Goal: Check status: Check status

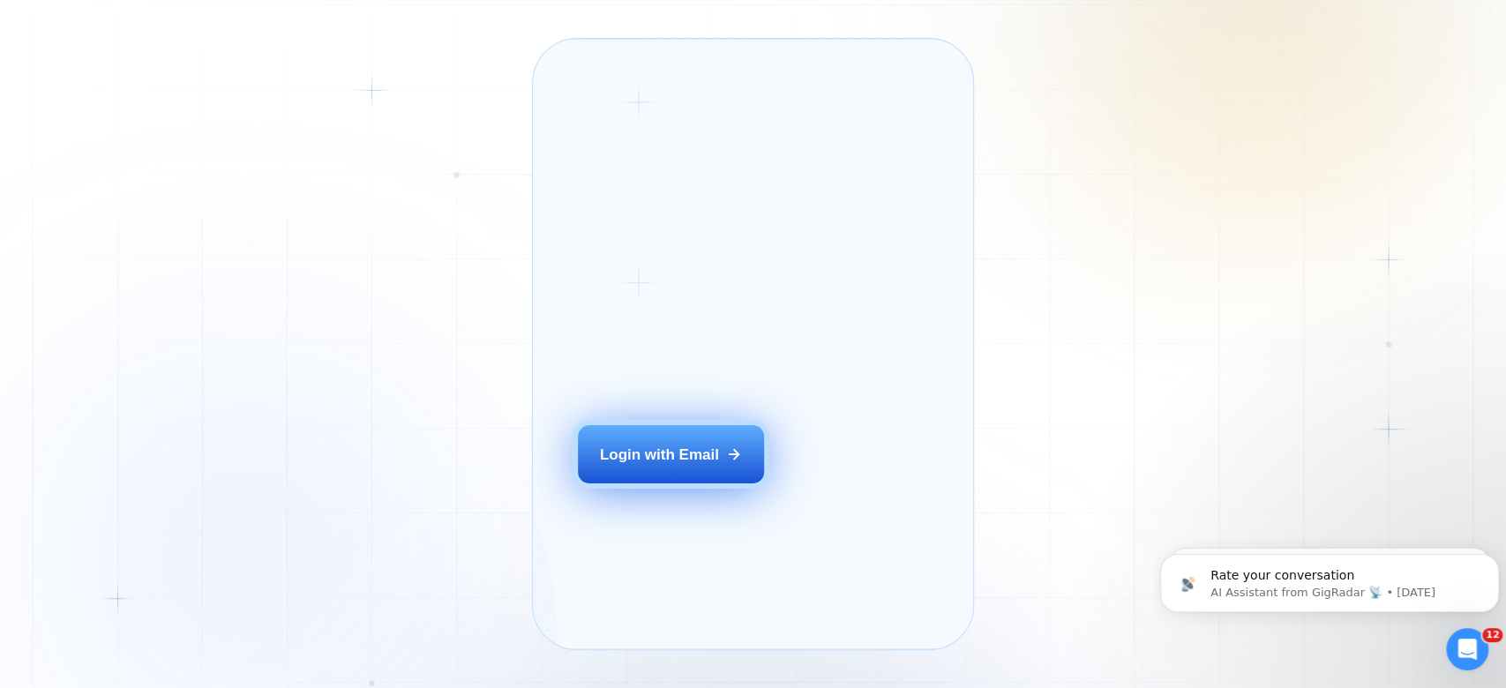
click at [705, 465] on div "Login with Email" at bounding box center [659, 455] width 119 height 20
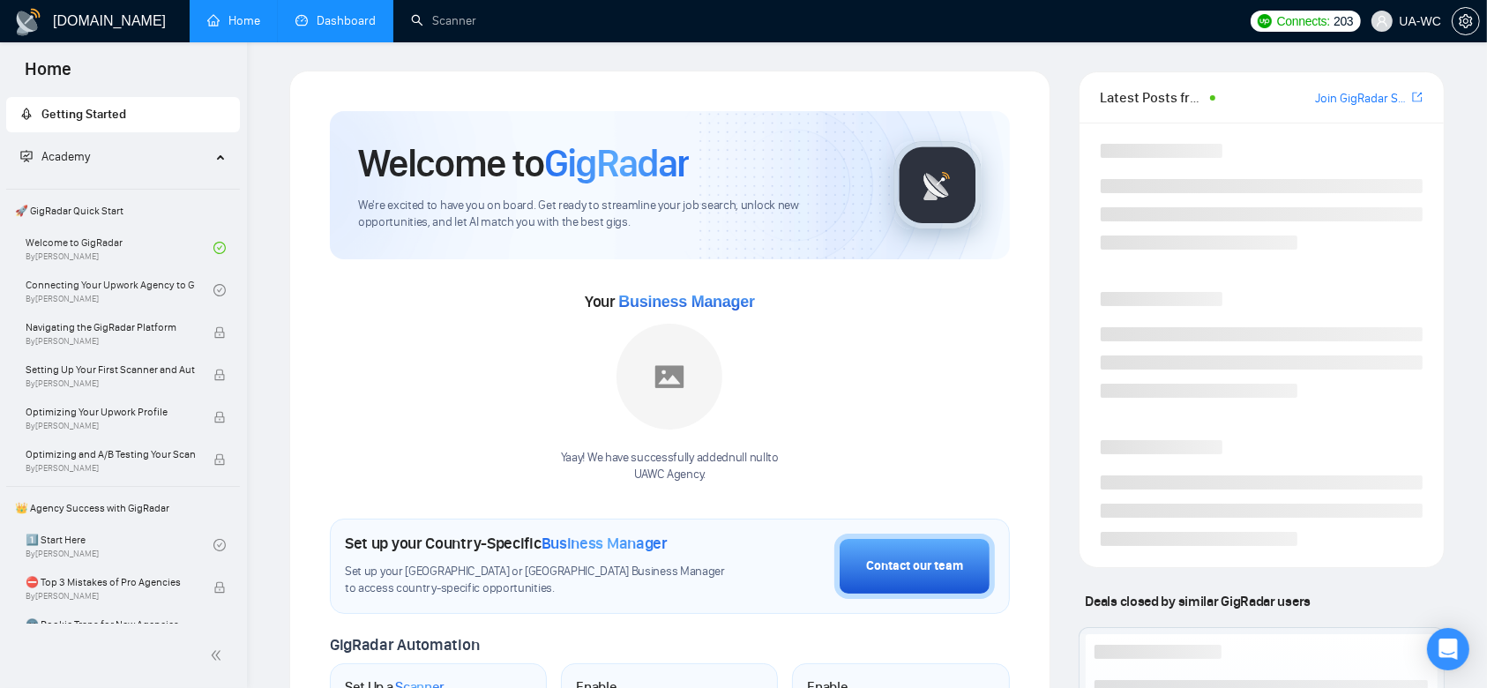
click at [352, 16] on link "Dashboard" at bounding box center [335, 20] width 80 height 15
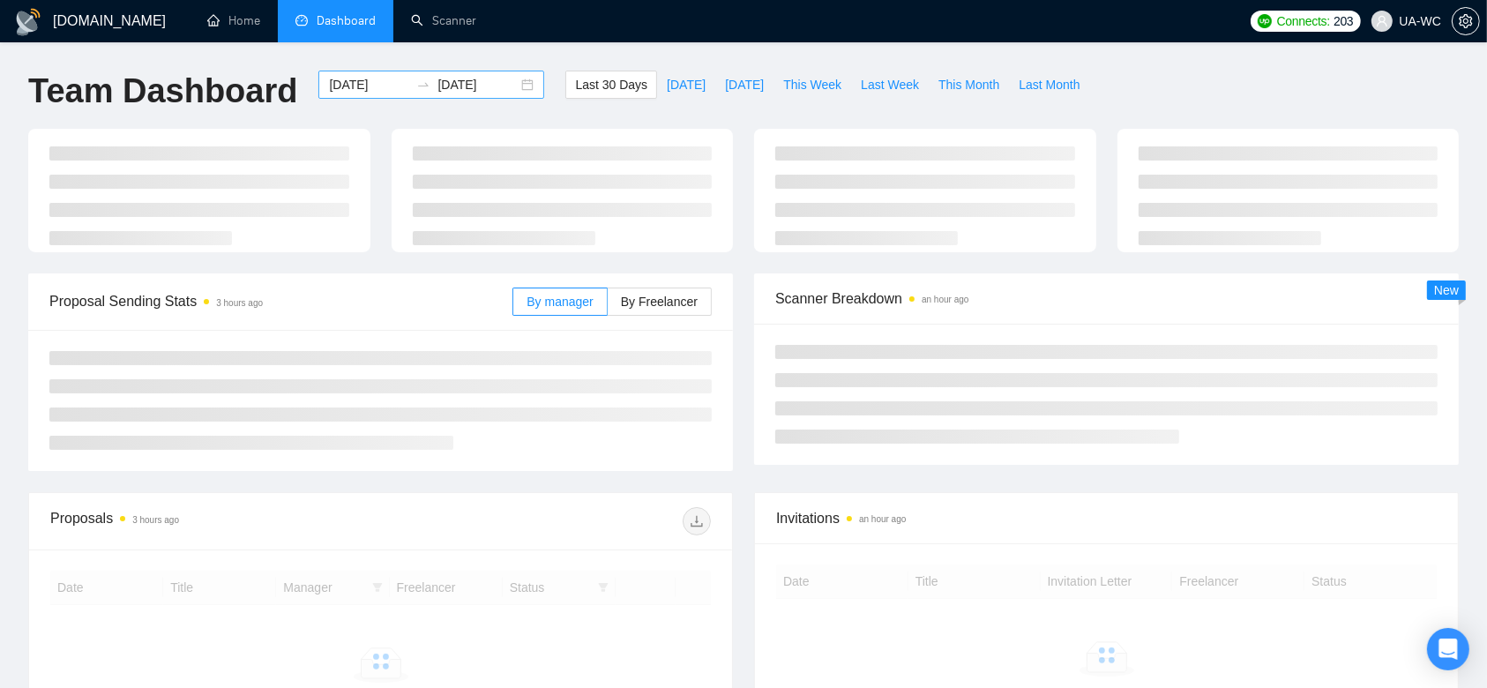
click at [512, 87] on div "[DATE] [DATE]" at bounding box center [431, 85] width 226 height 28
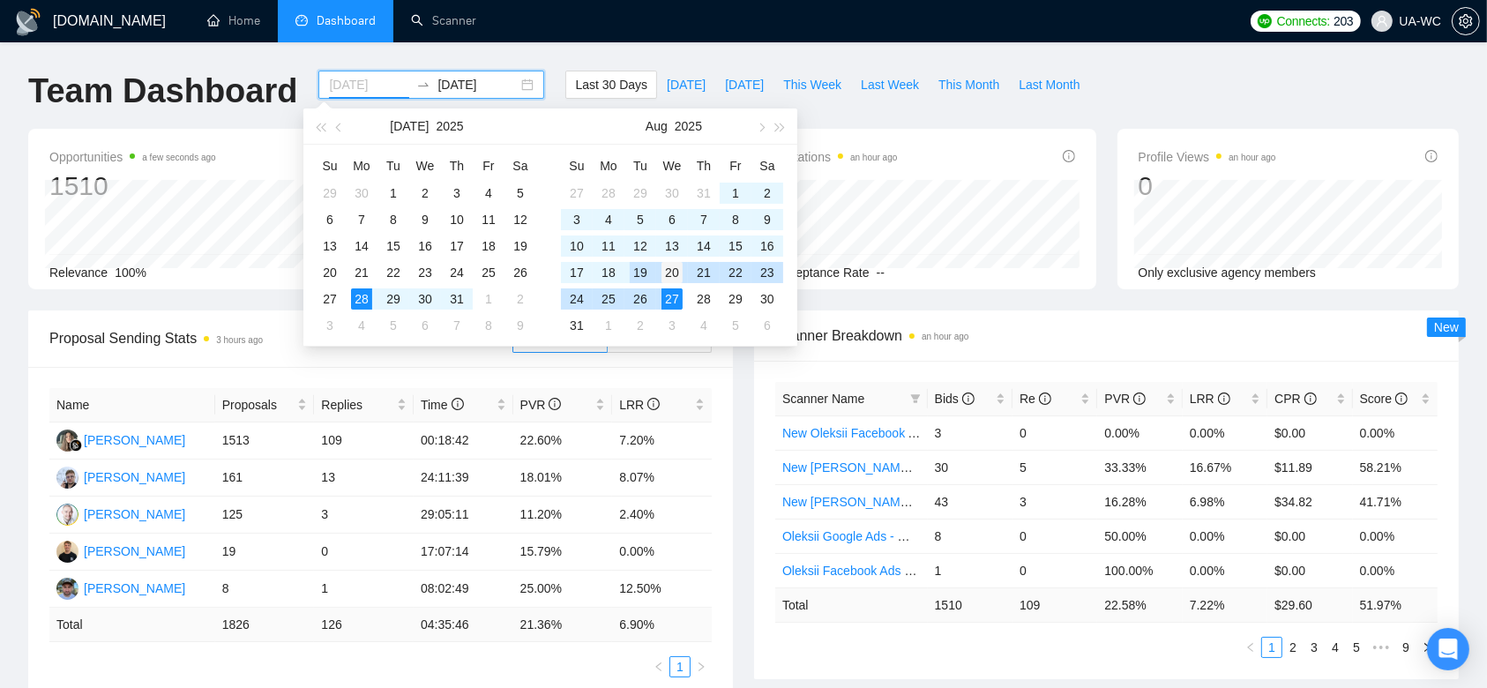
type input "[DATE]"
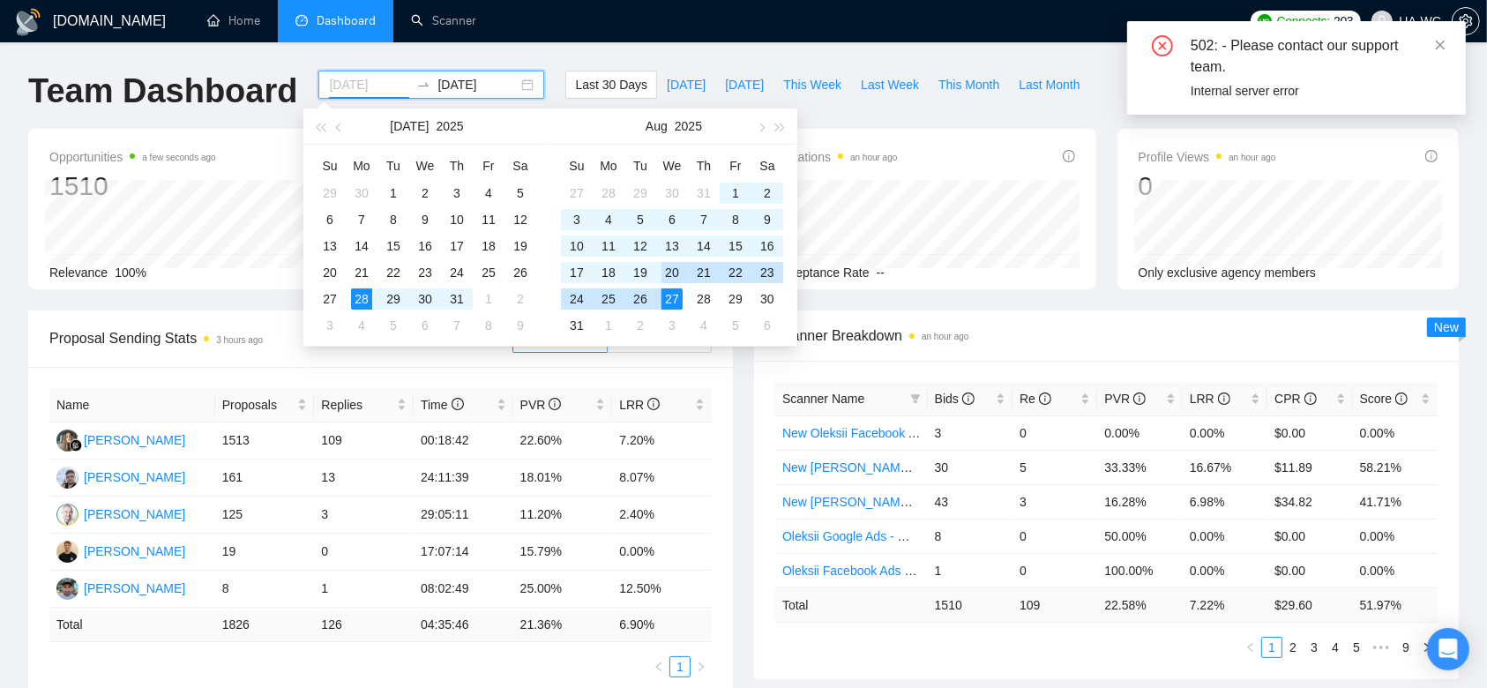
click at [666, 274] on div "20" at bounding box center [672, 272] width 21 height 21
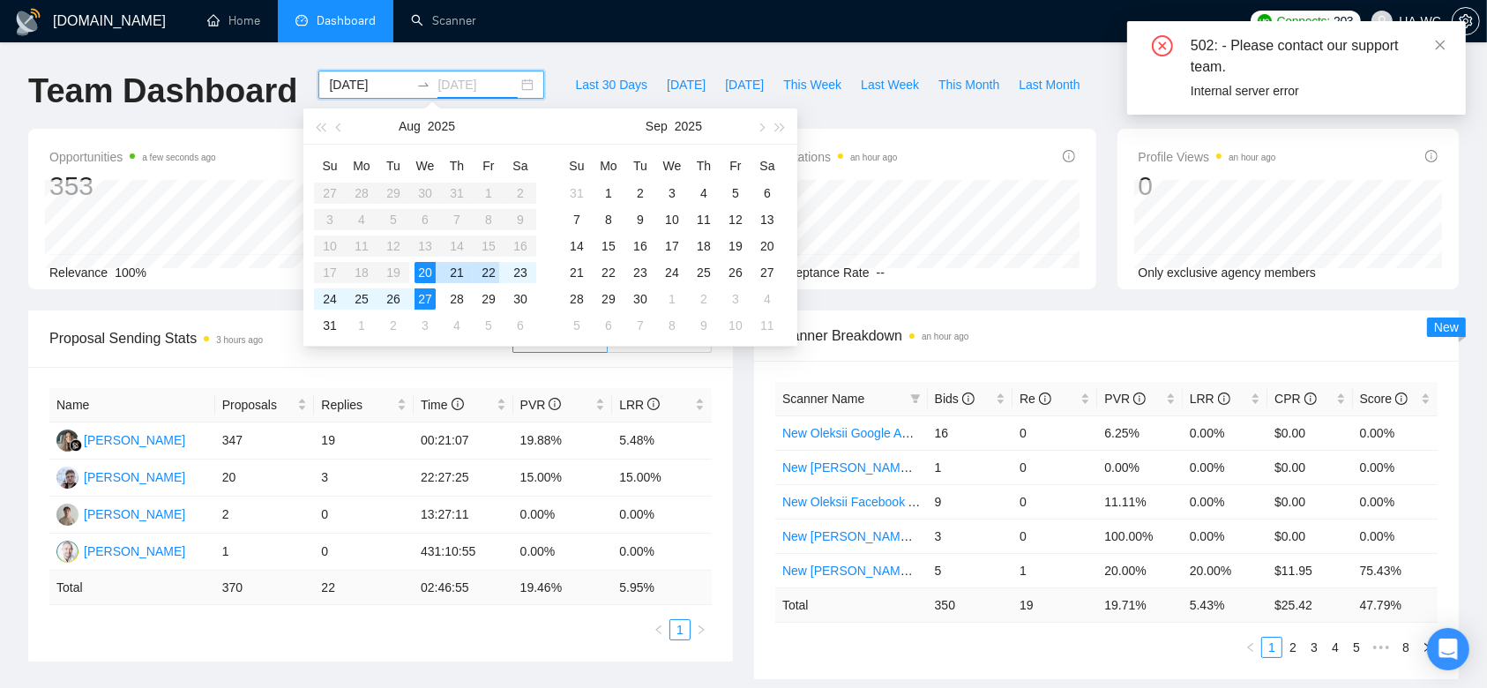
type input "[DATE]"
click at [432, 298] on div "27" at bounding box center [425, 298] width 21 height 21
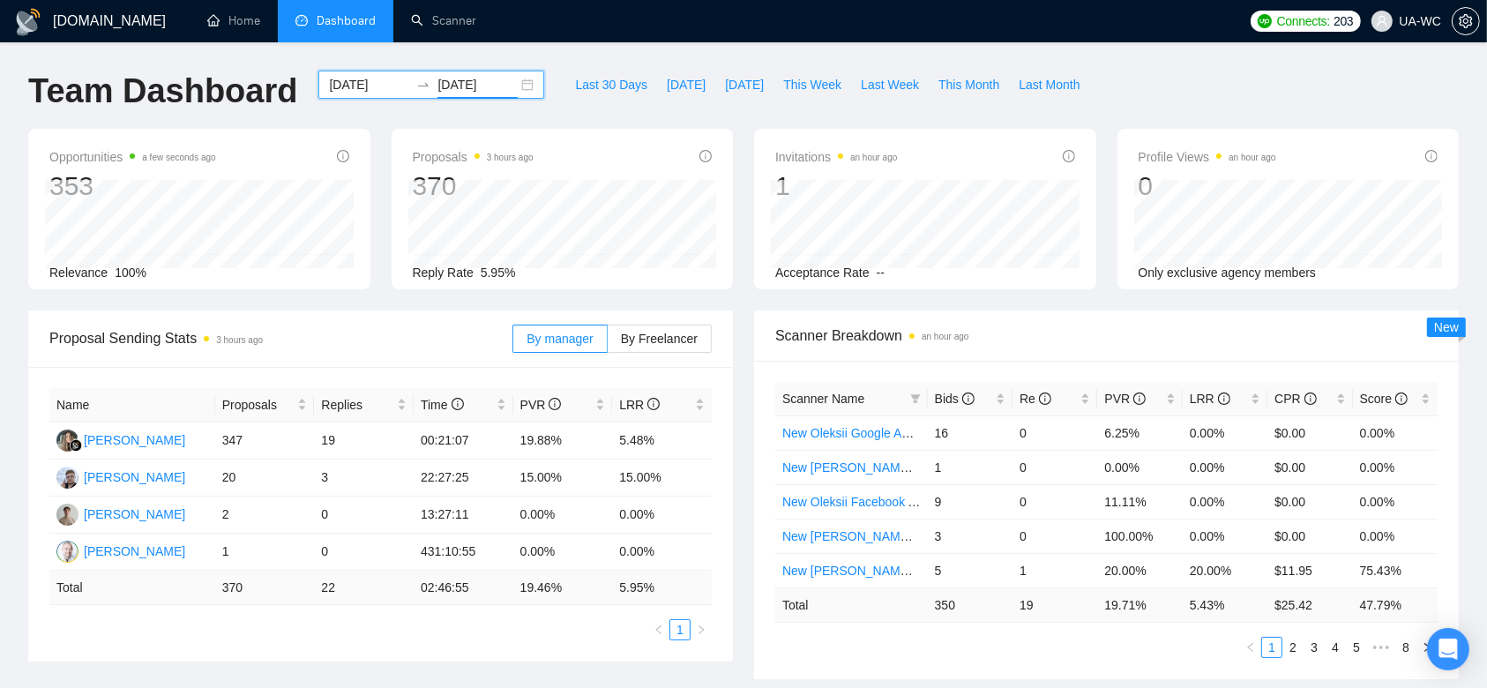
click at [510, 86] on div "[DATE] [DATE]" at bounding box center [431, 85] width 226 height 28
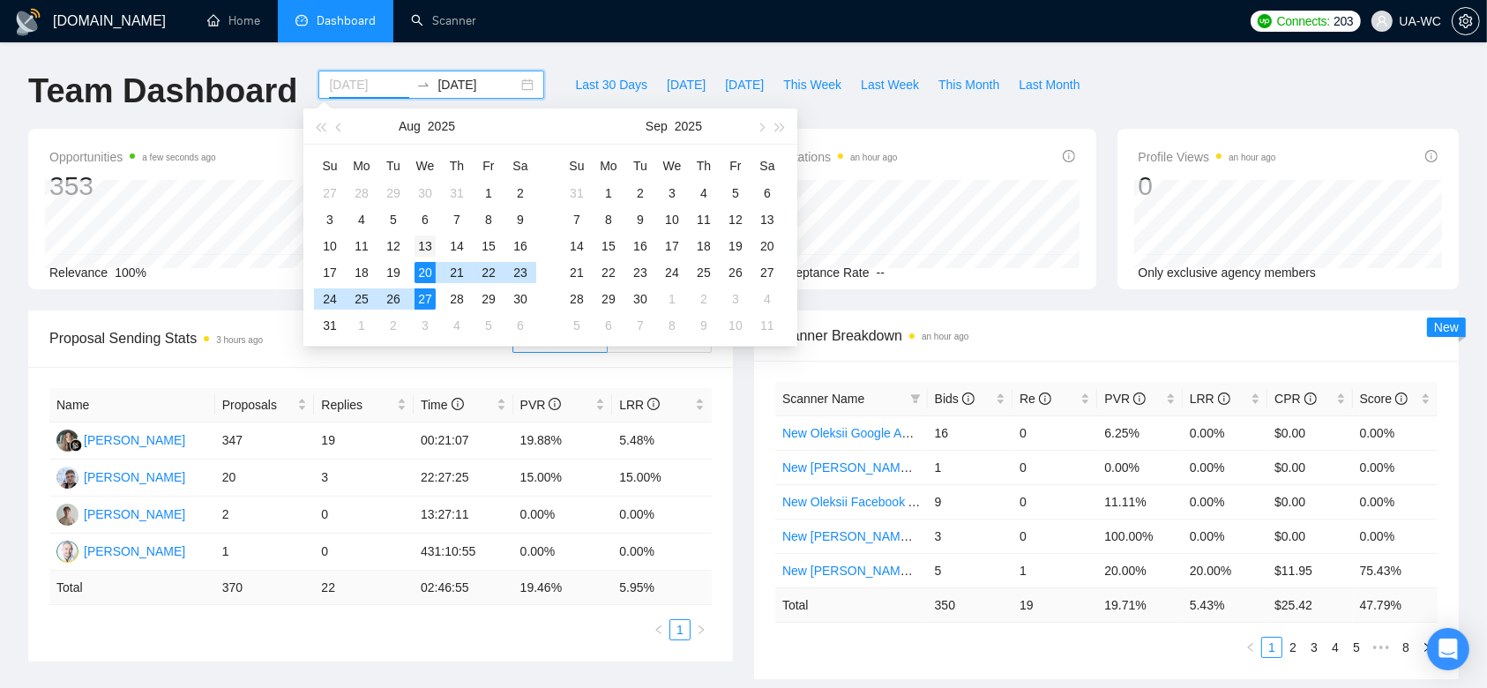
type input "[DATE]"
click at [419, 244] on div "13" at bounding box center [425, 245] width 21 height 21
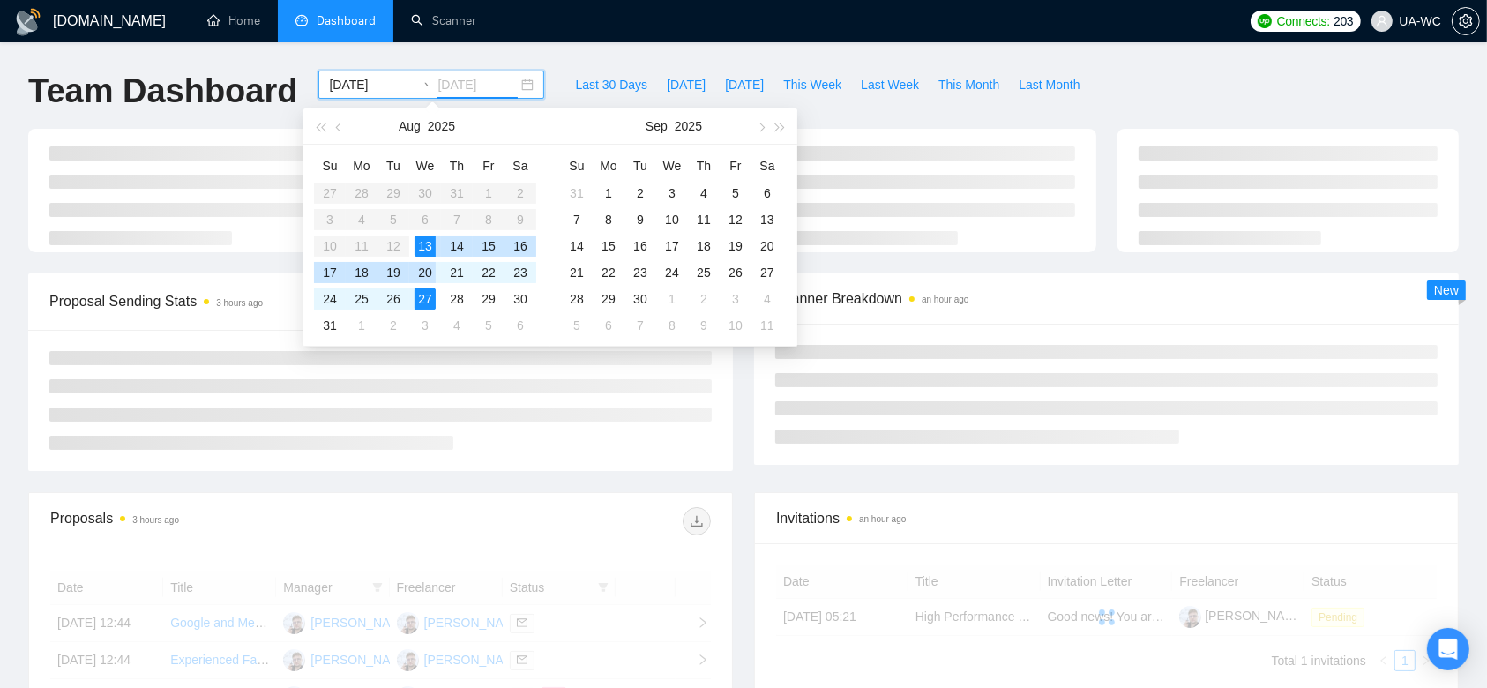
type input "[DATE]"
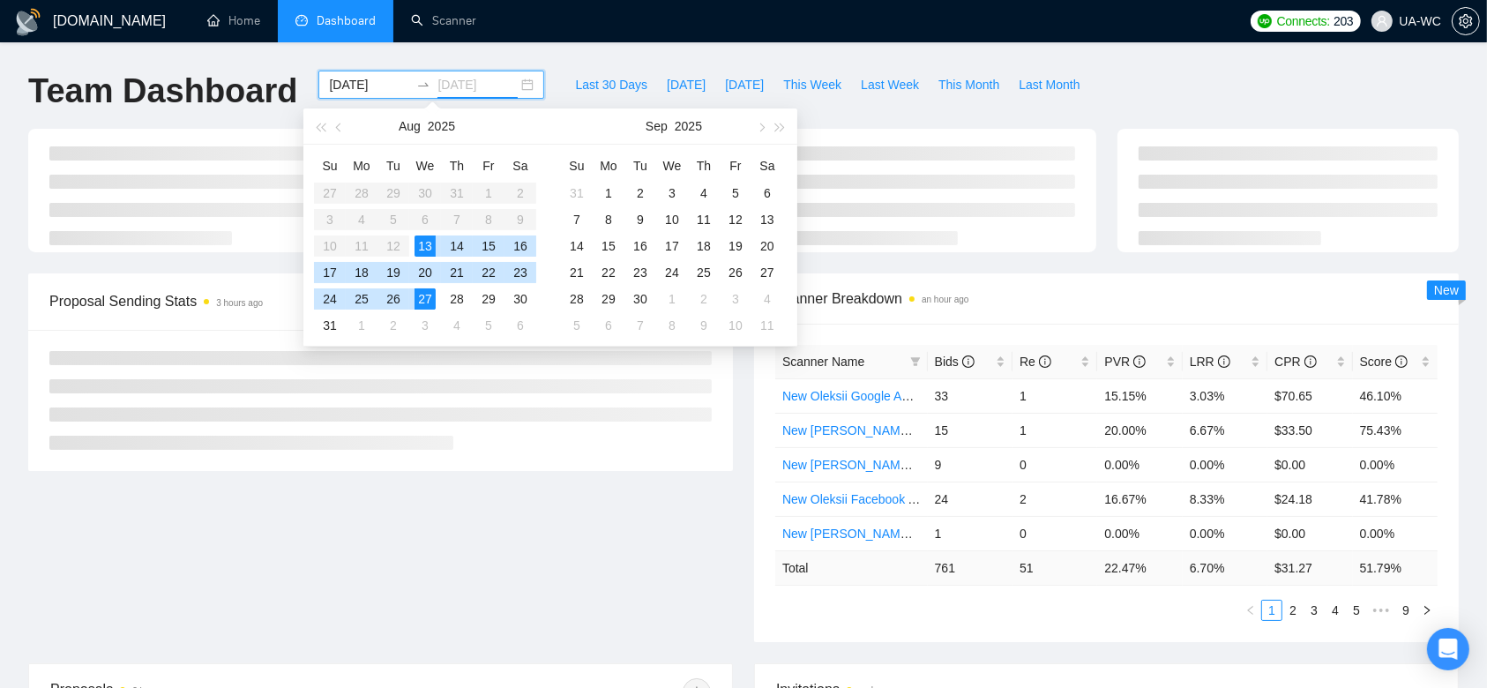
click at [425, 300] on div "27" at bounding box center [425, 298] width 21 height 21
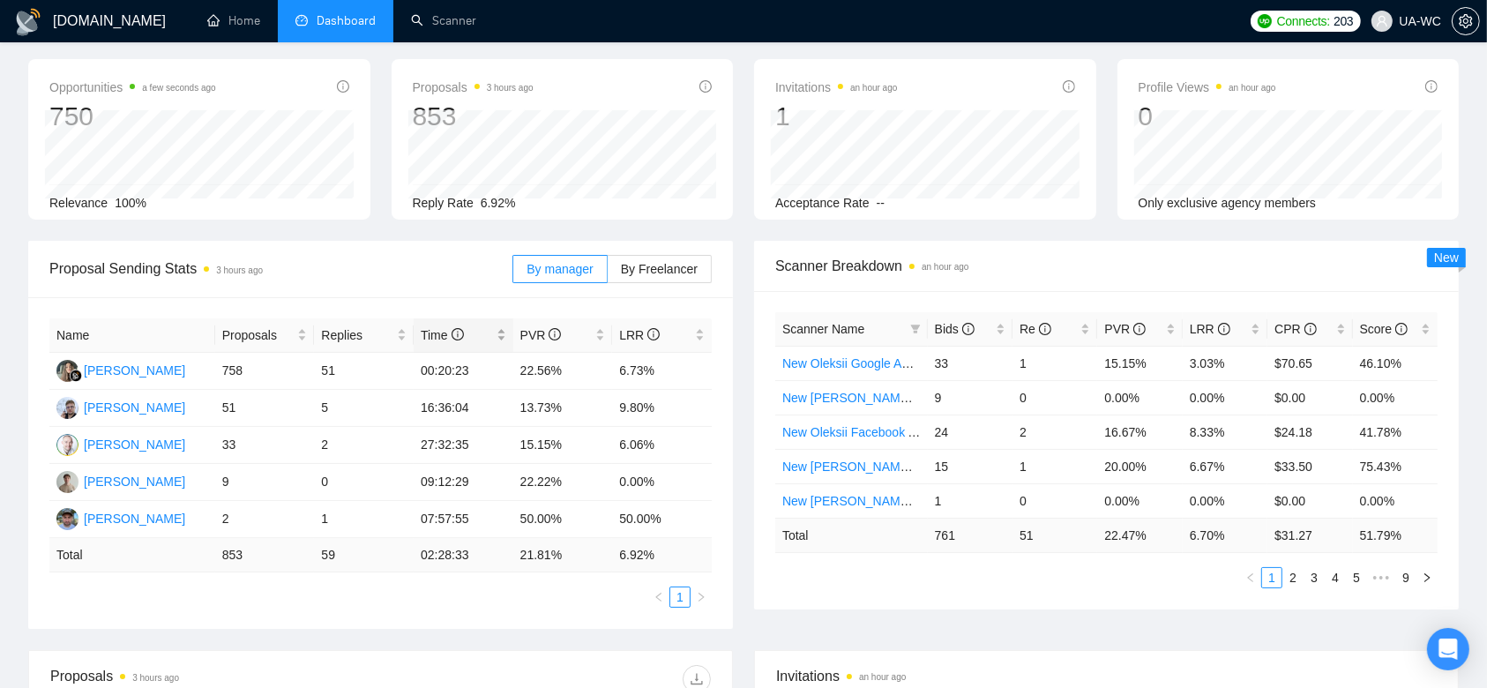
scroll to position [117, 0]
